Goal: Find specific page/section: Find specific page/section

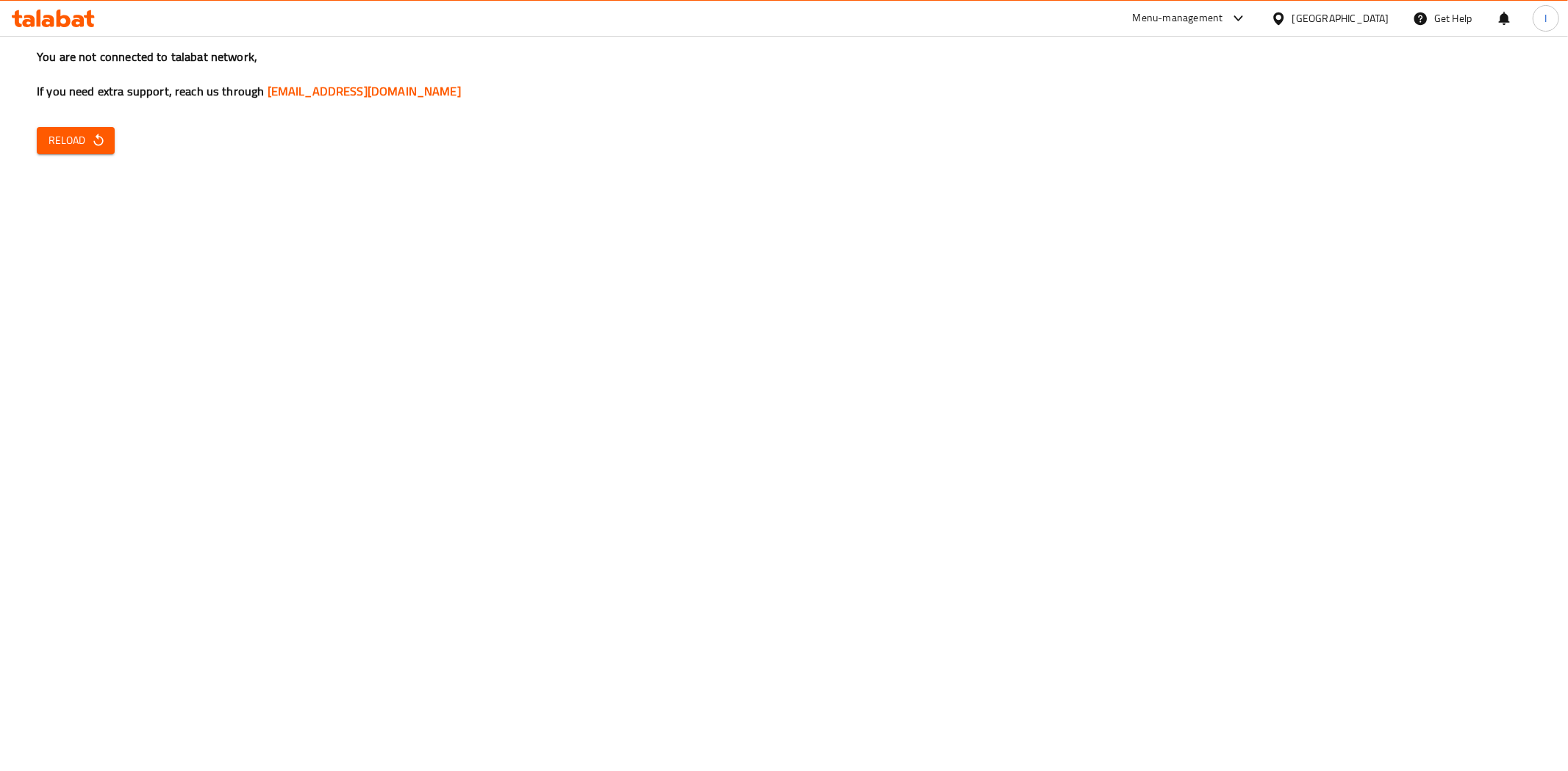
click at [75, 136] on span "Reload" at bounding box center [76, 141] width 55 height 19
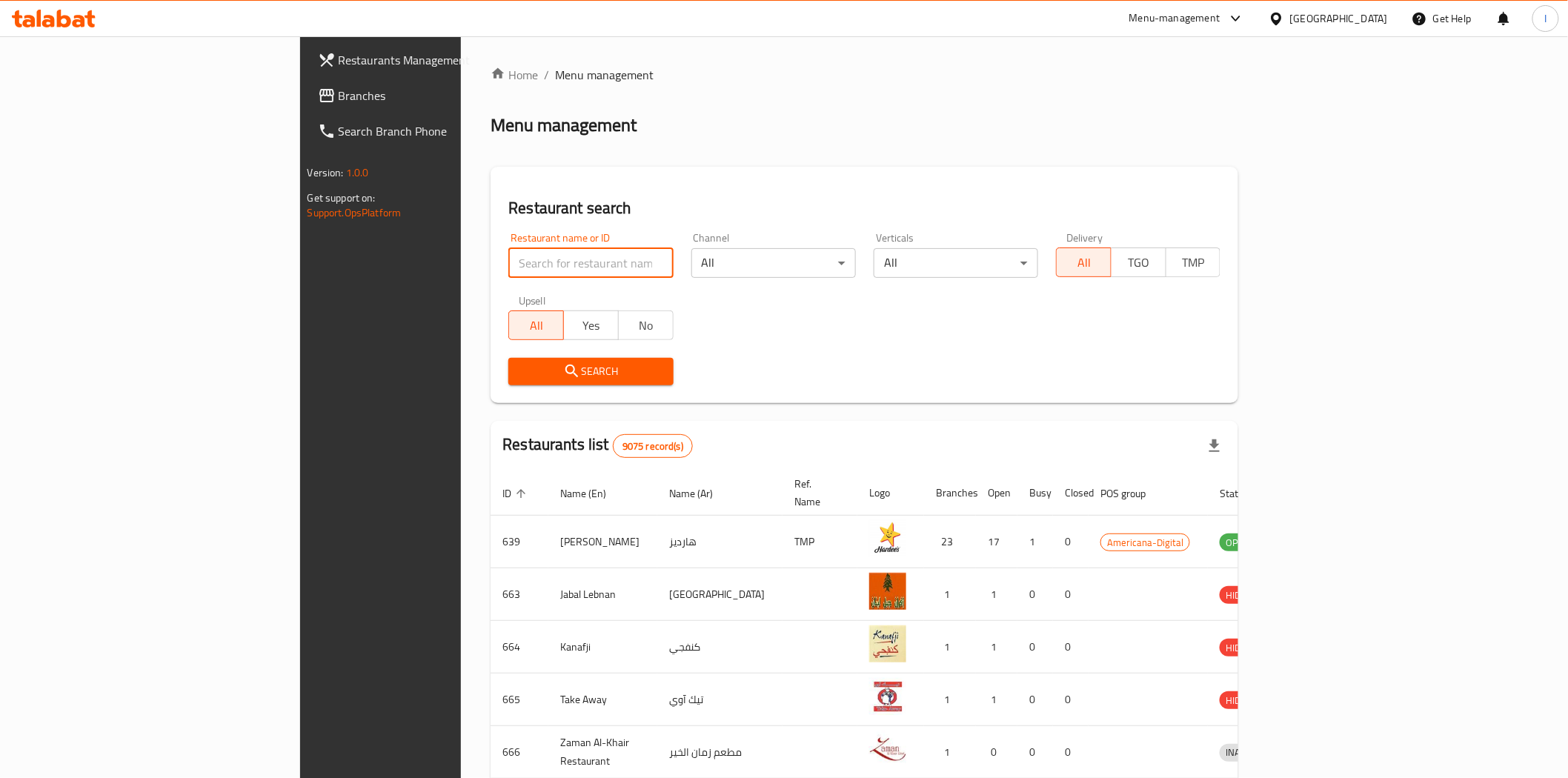
click at [508, 264] on input "search" at bounding box center [590, 262] width 164 height 29
paste input "658840"
type input "658840"
click at [520, 367] on span "Search" at bounding box center [591, 372] width 141 height 19
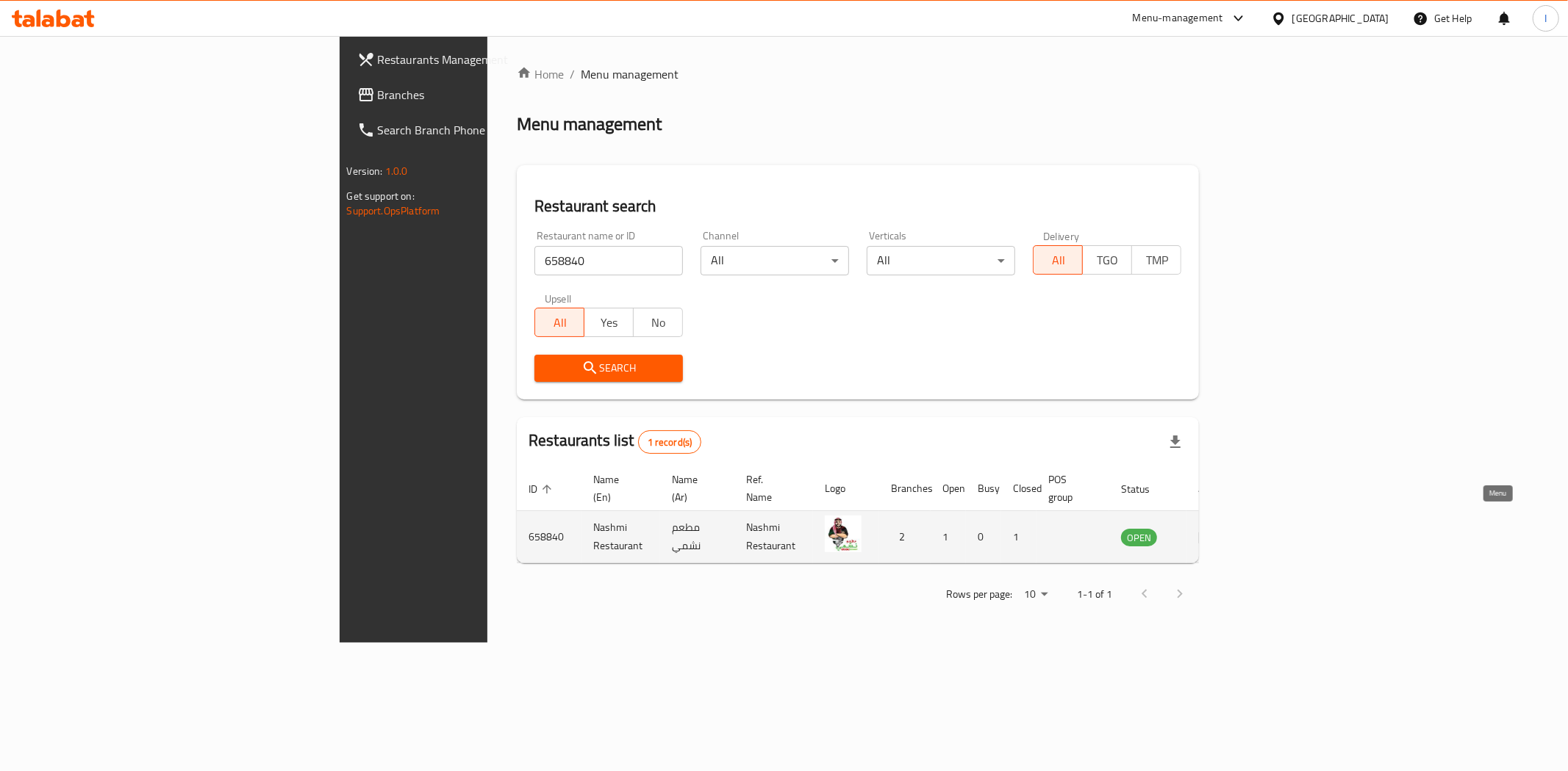
click at [1215, 532] on icon "enhanced table" at bounding box center [1206, 538] width 16 height 12
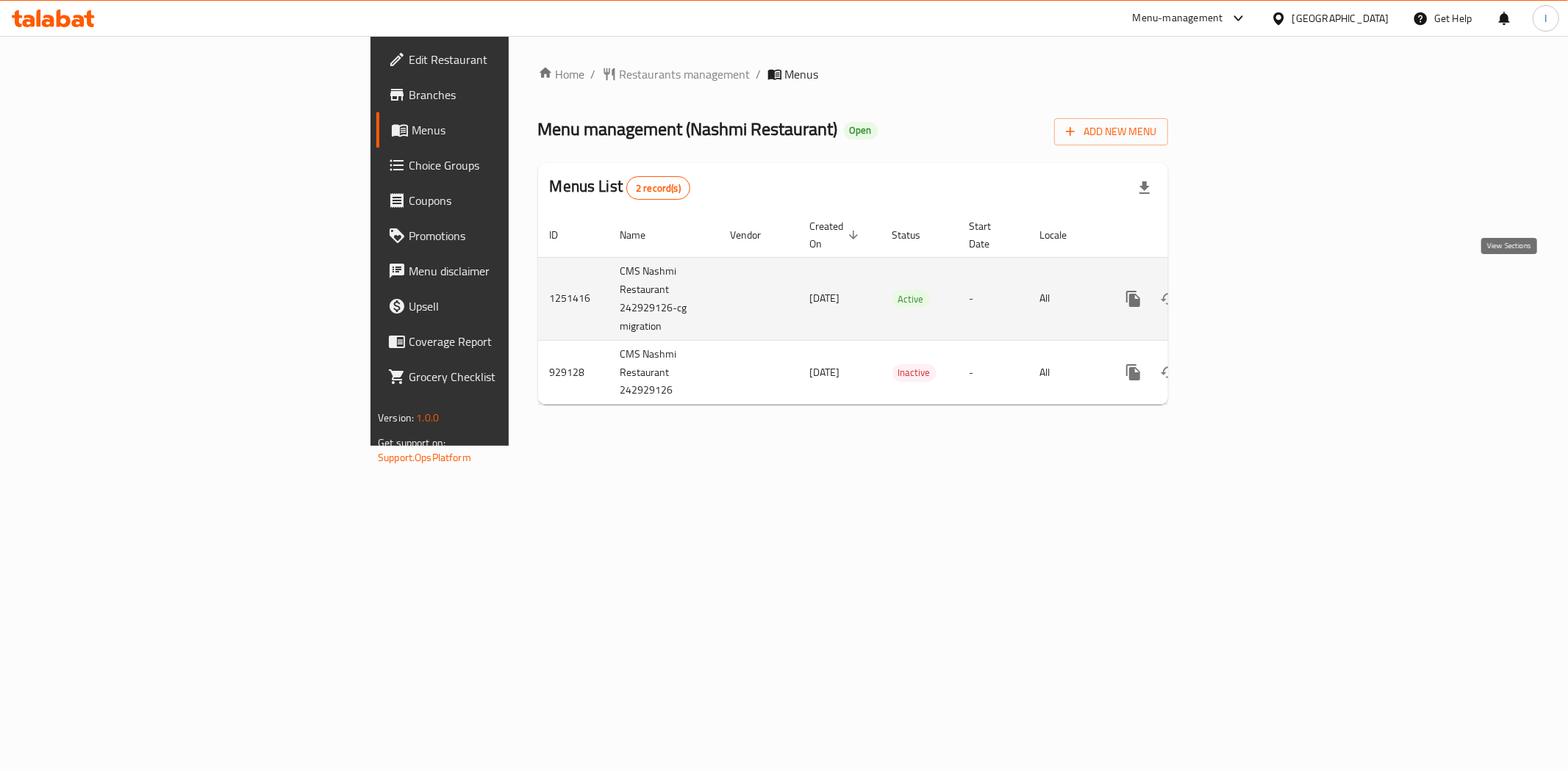
click at [1257, 281] on link "enhanced table" at bounding box center [1238, 298] width 35 height 35
